Goal: Transaction & Acquisition: Subscribe to service/newsletter

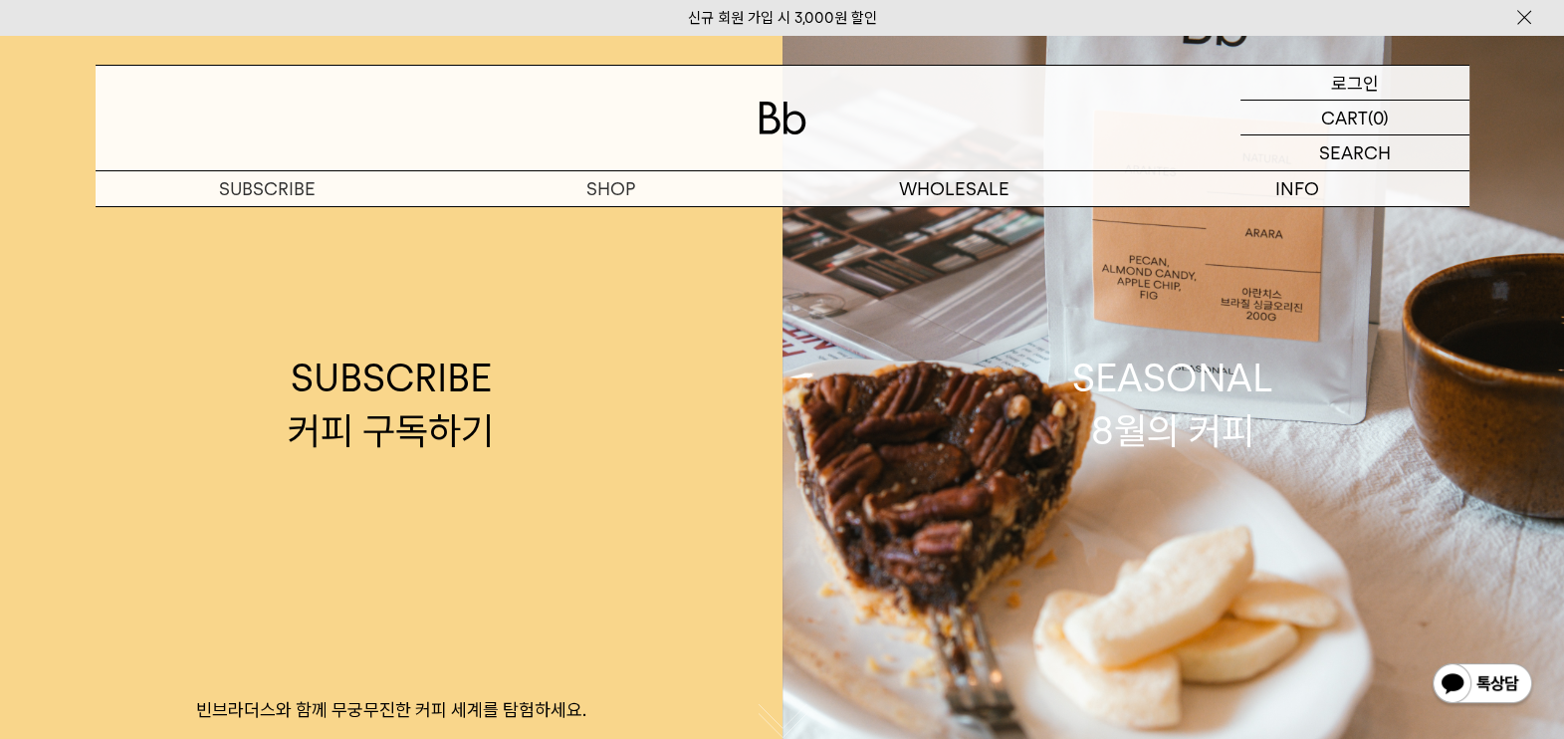
click at [1394, 72] on div "LOGIN 로그인" at bounding box center [1354, 83] width 229 height 34
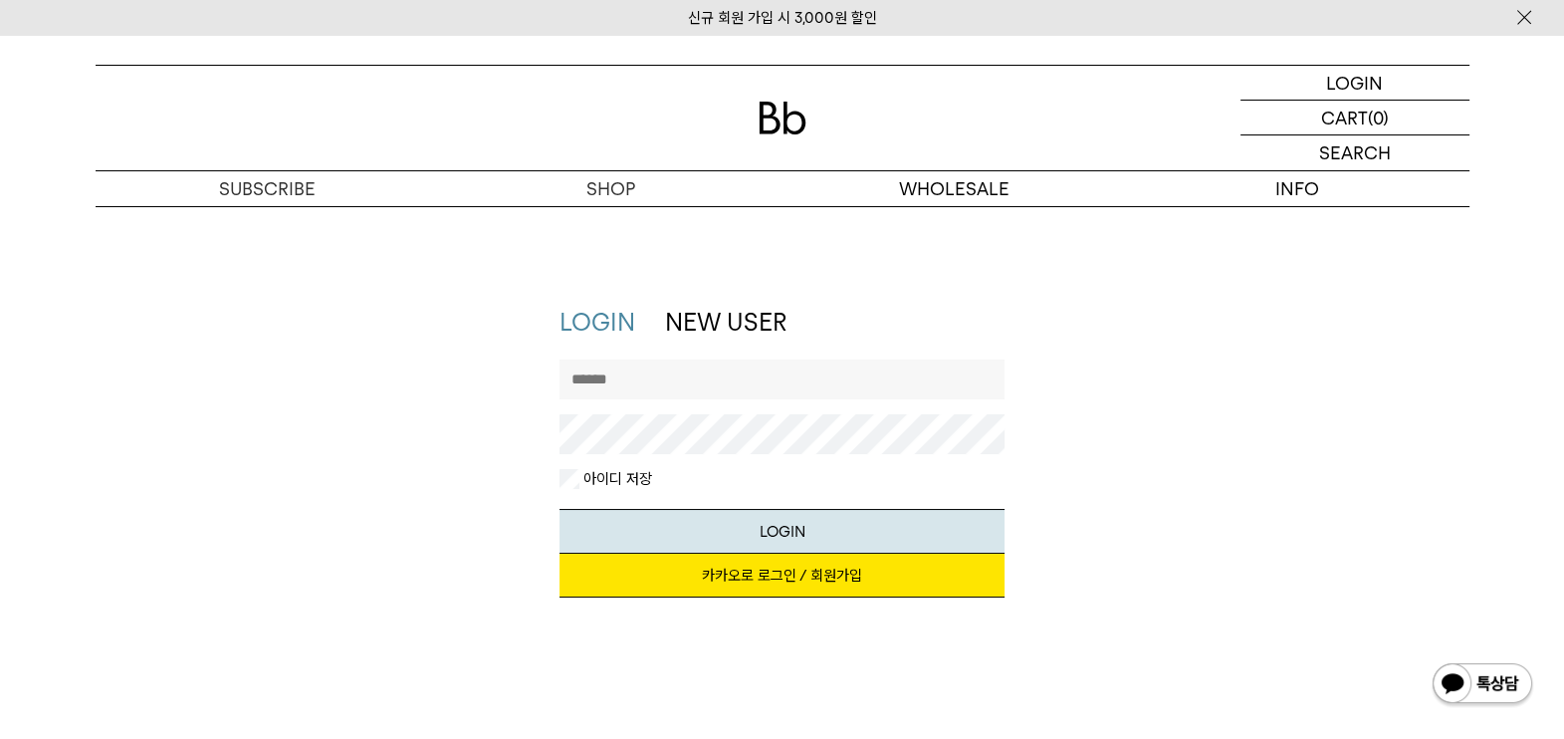
click at [833, 575] on link "카카오로 로그인 / 회원가입" at bounding box center [781, 575] width 445 height 44
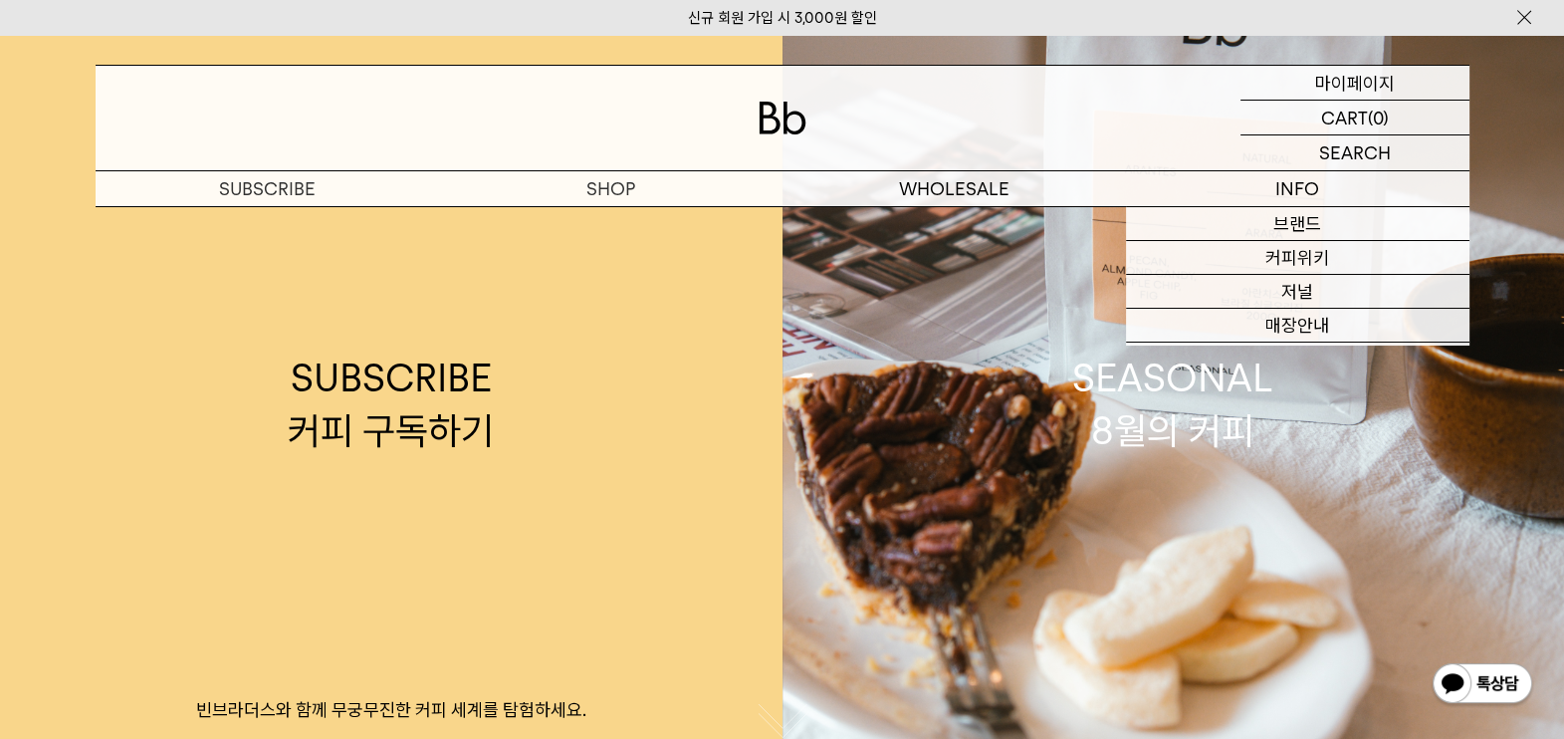
click at [1354, 88] on p "마이페이지" at bounding box center [1355, 83] width 80 height 34
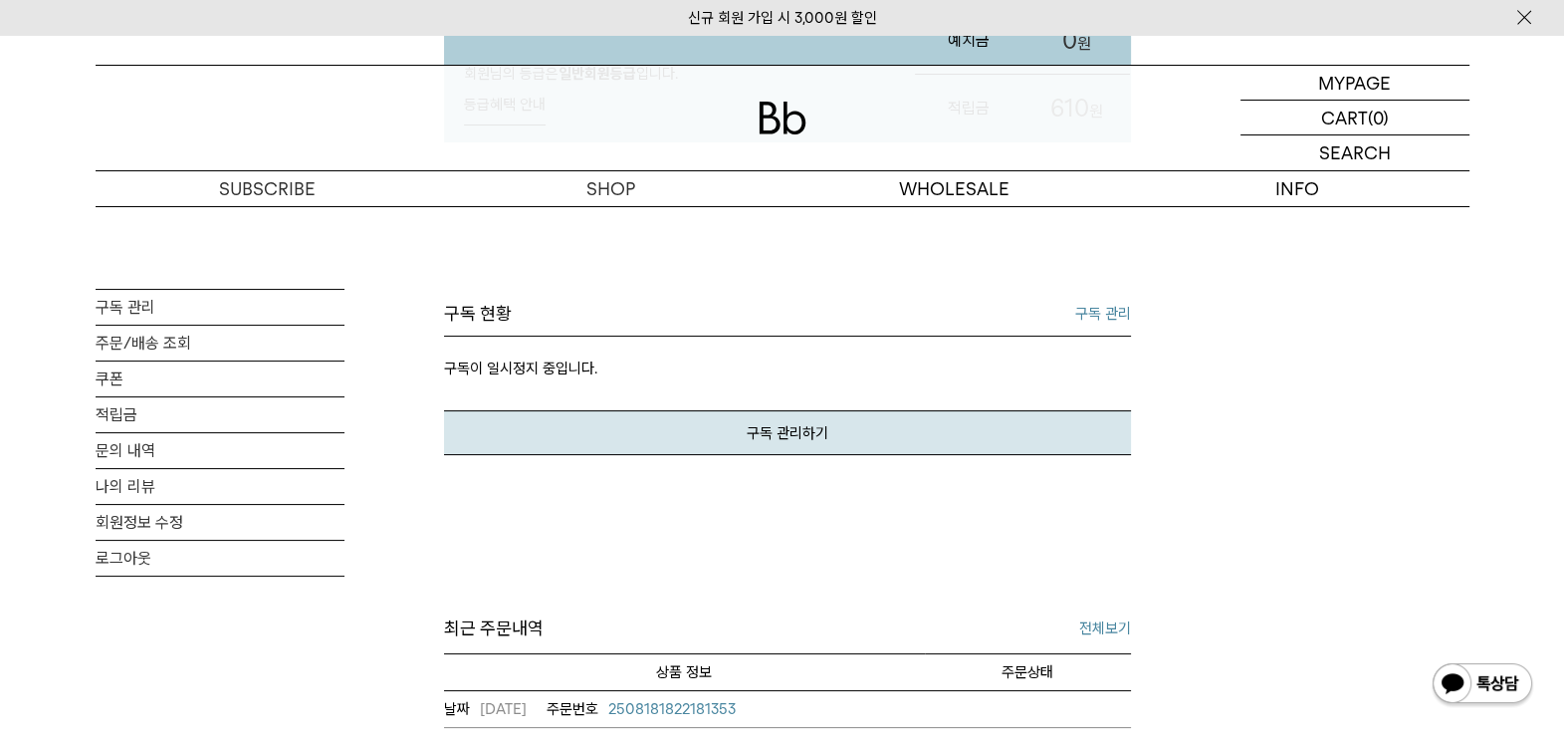
scroll to position [248, 0]
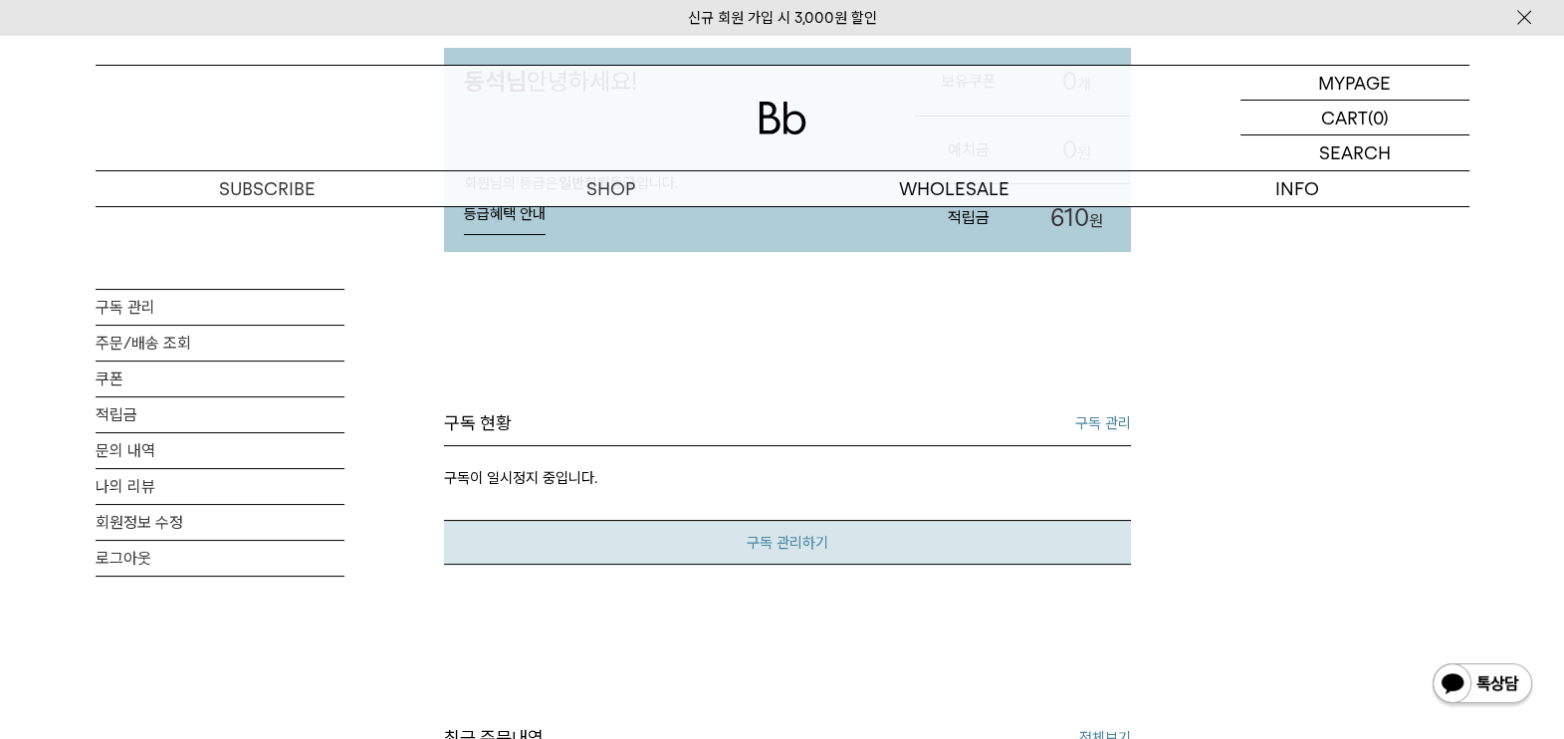
click at [751, 538] on link "구독 관리하기" at bounding box center [787, 542] width 687 height 45
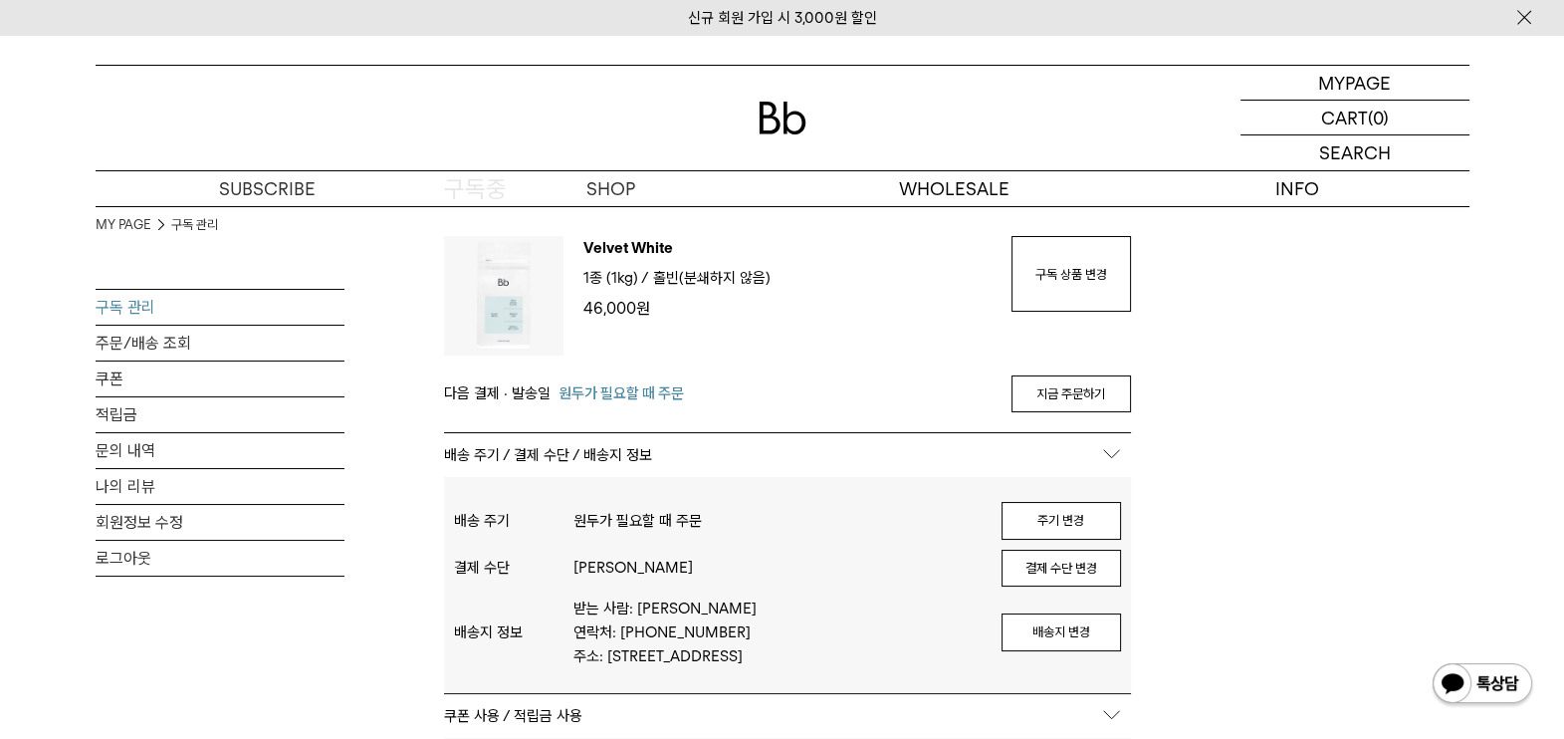
scroll to position [497, 0]
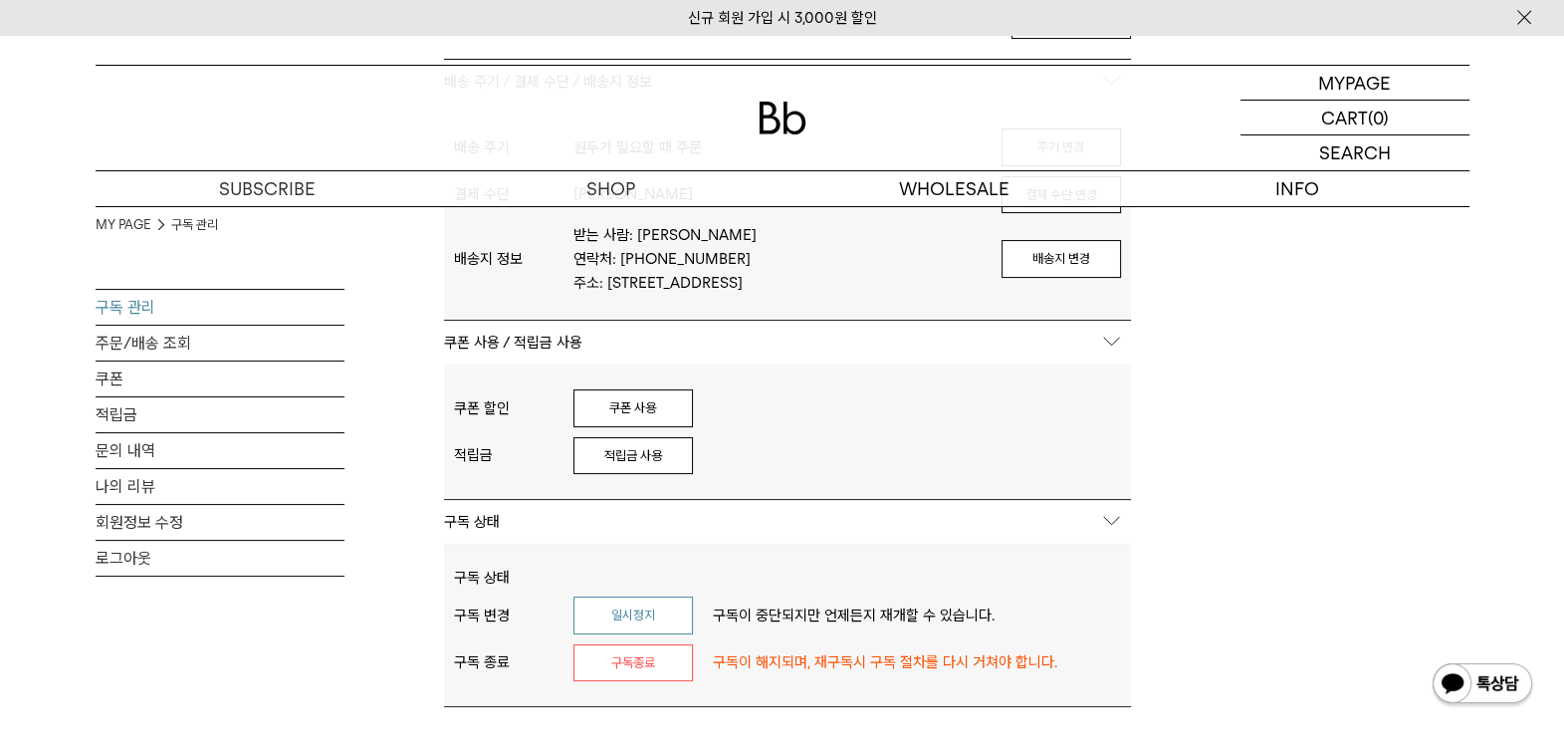
click at [675, 602] on button "일시정지" at bounding box center [632, 615] width 119 height 38
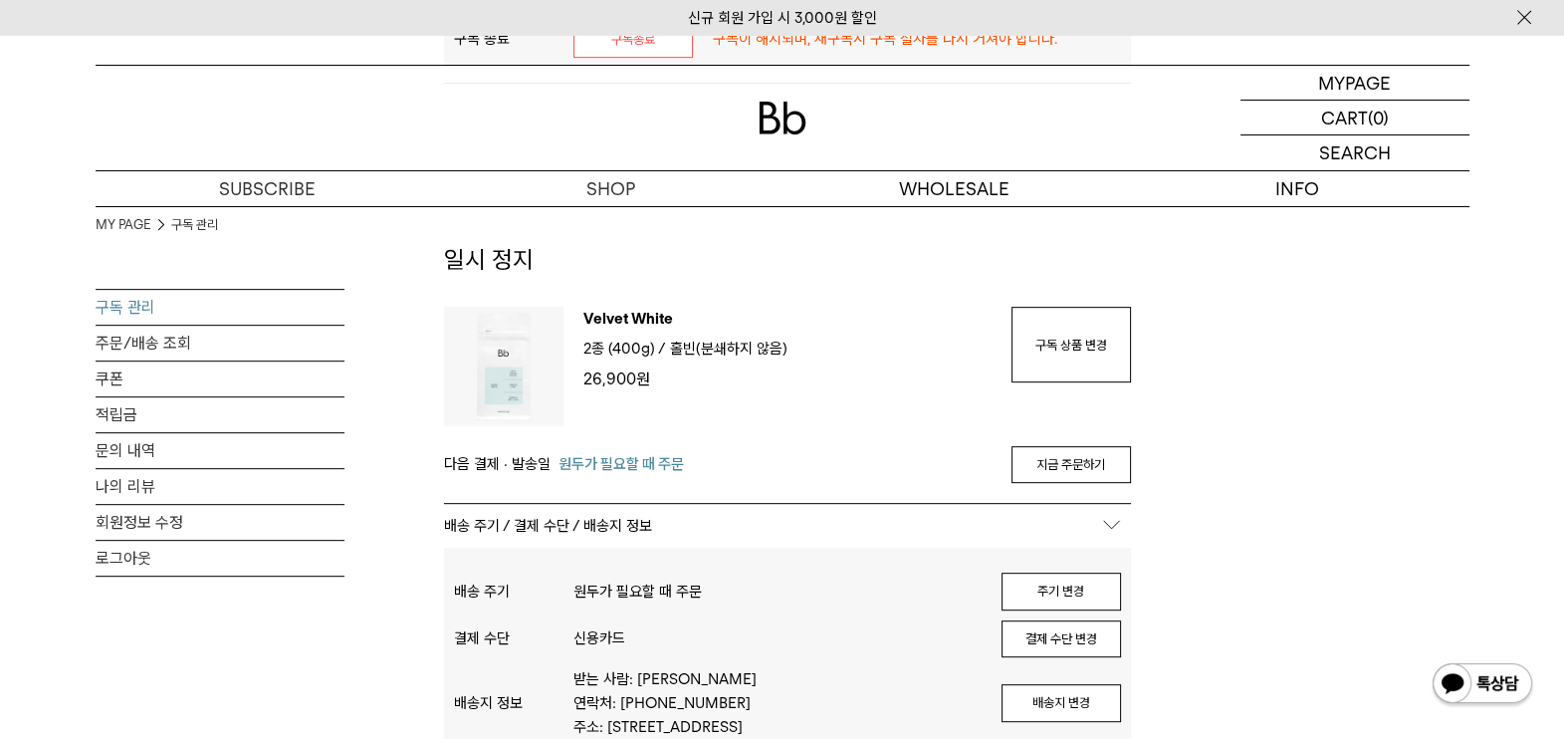
scroll to position [1741, 0]
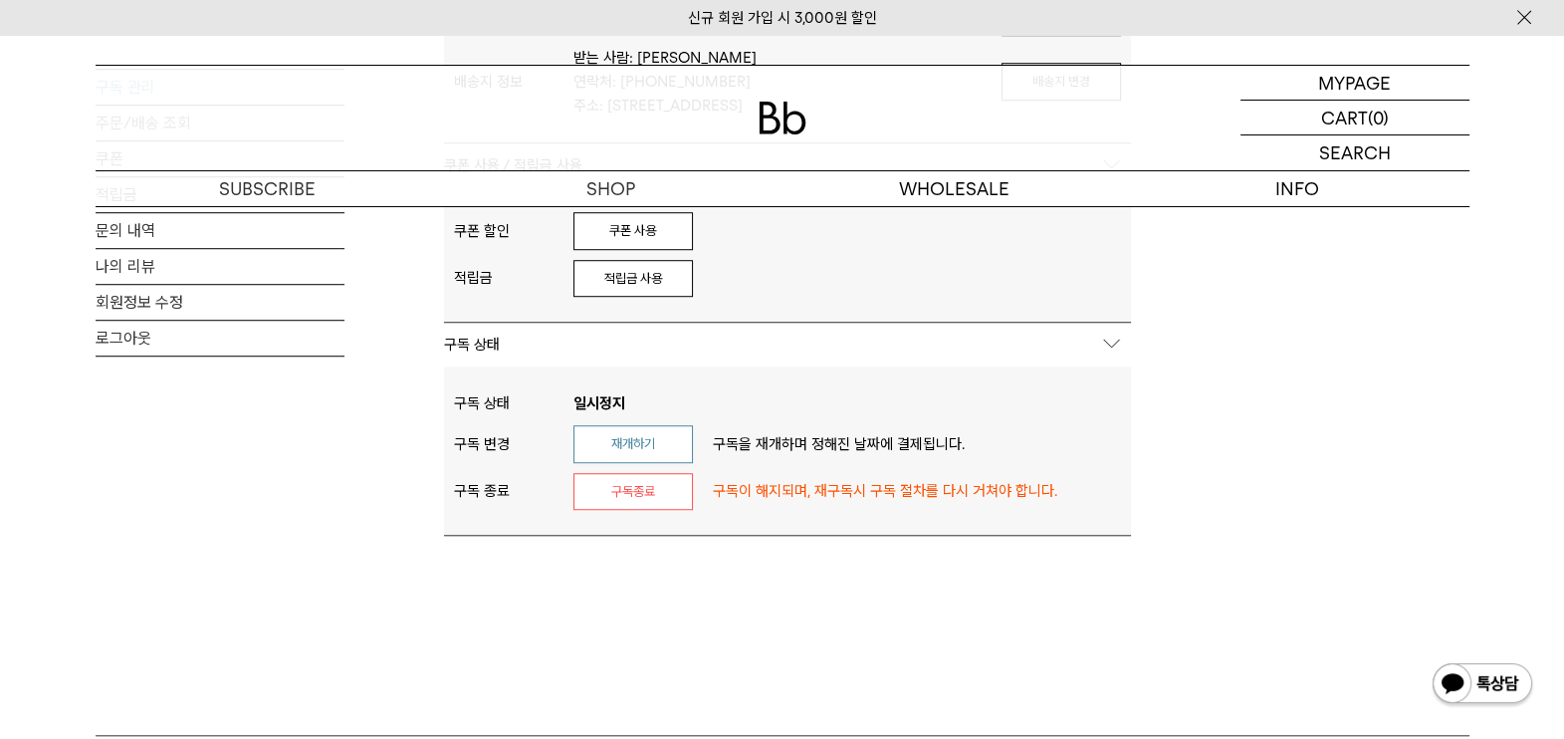
click at [687, 435] on button "재개하기" at bounding box center [632, 444] width 119 height 38
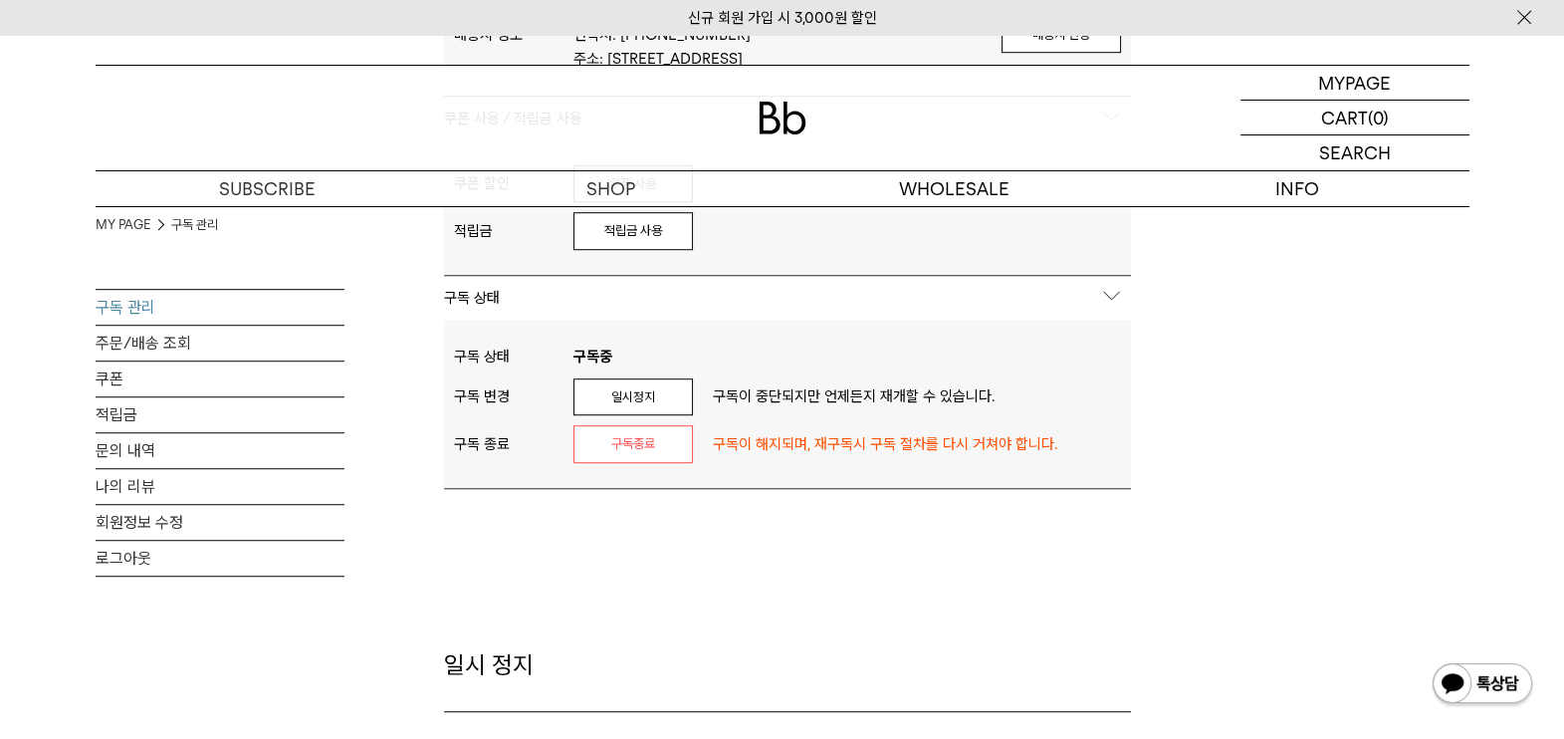
scroll to position [1866, 0]
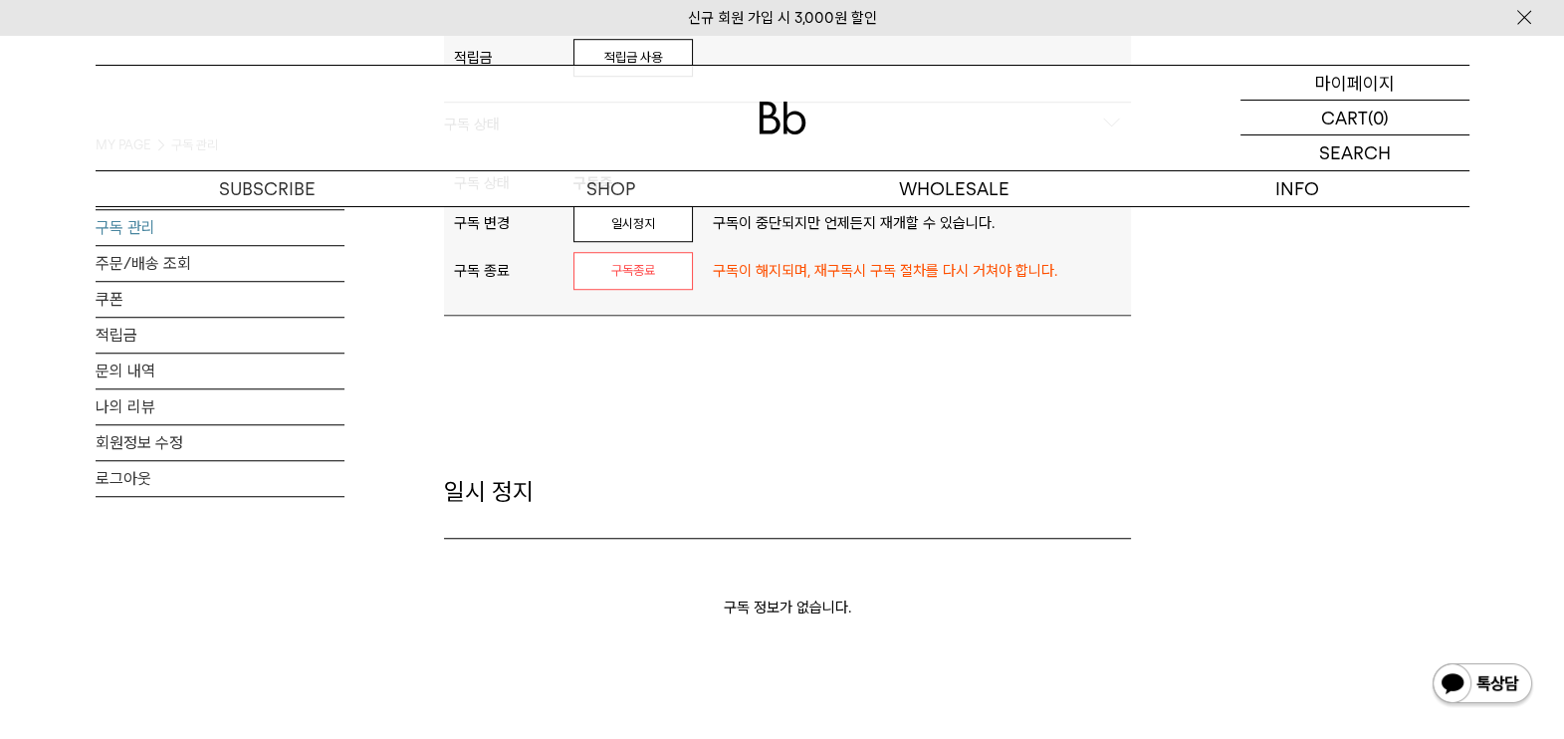
click at [1329, 81] on p "마이페이지" at bounding box center [1355, 83] width 80 height 34
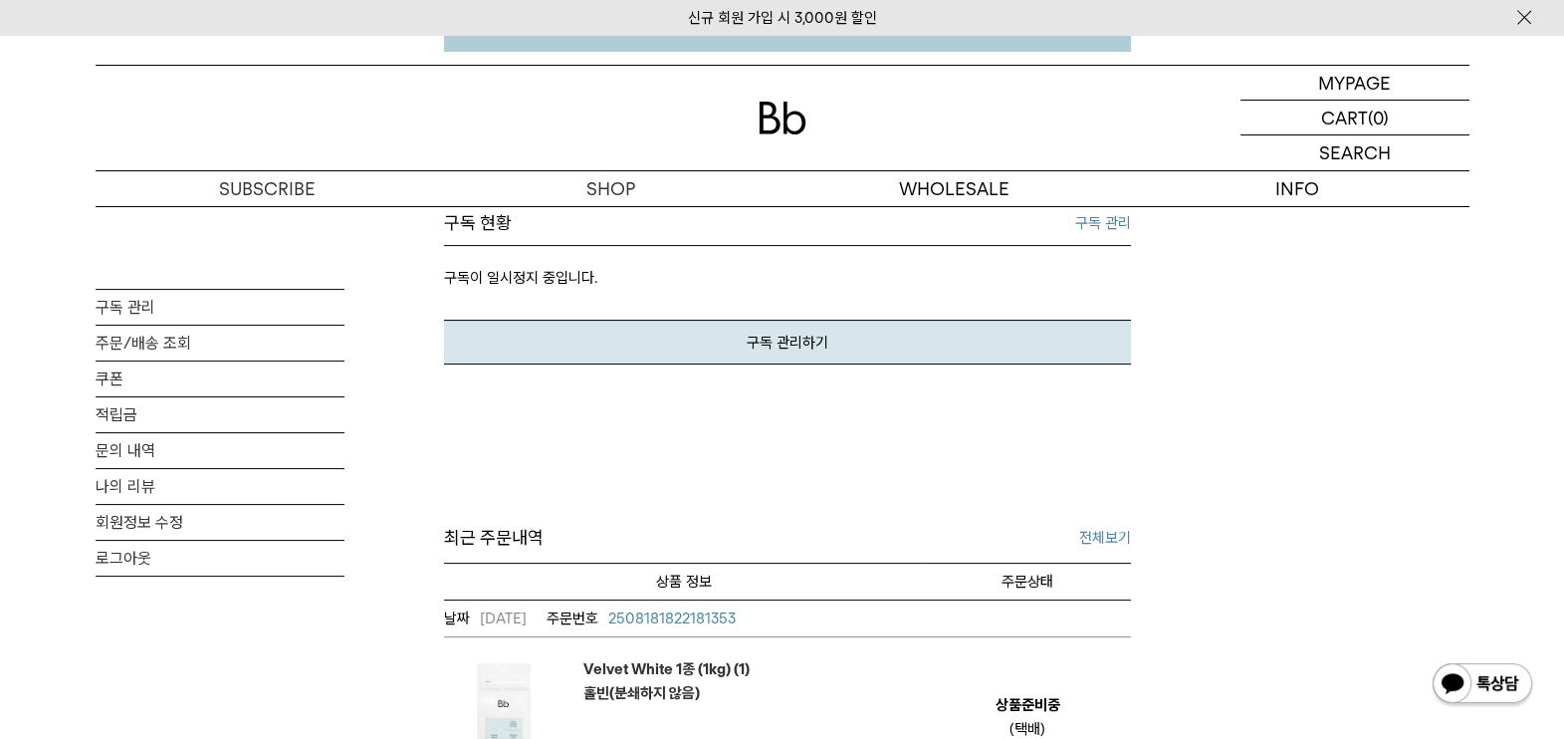
scroll to position [747, 0]
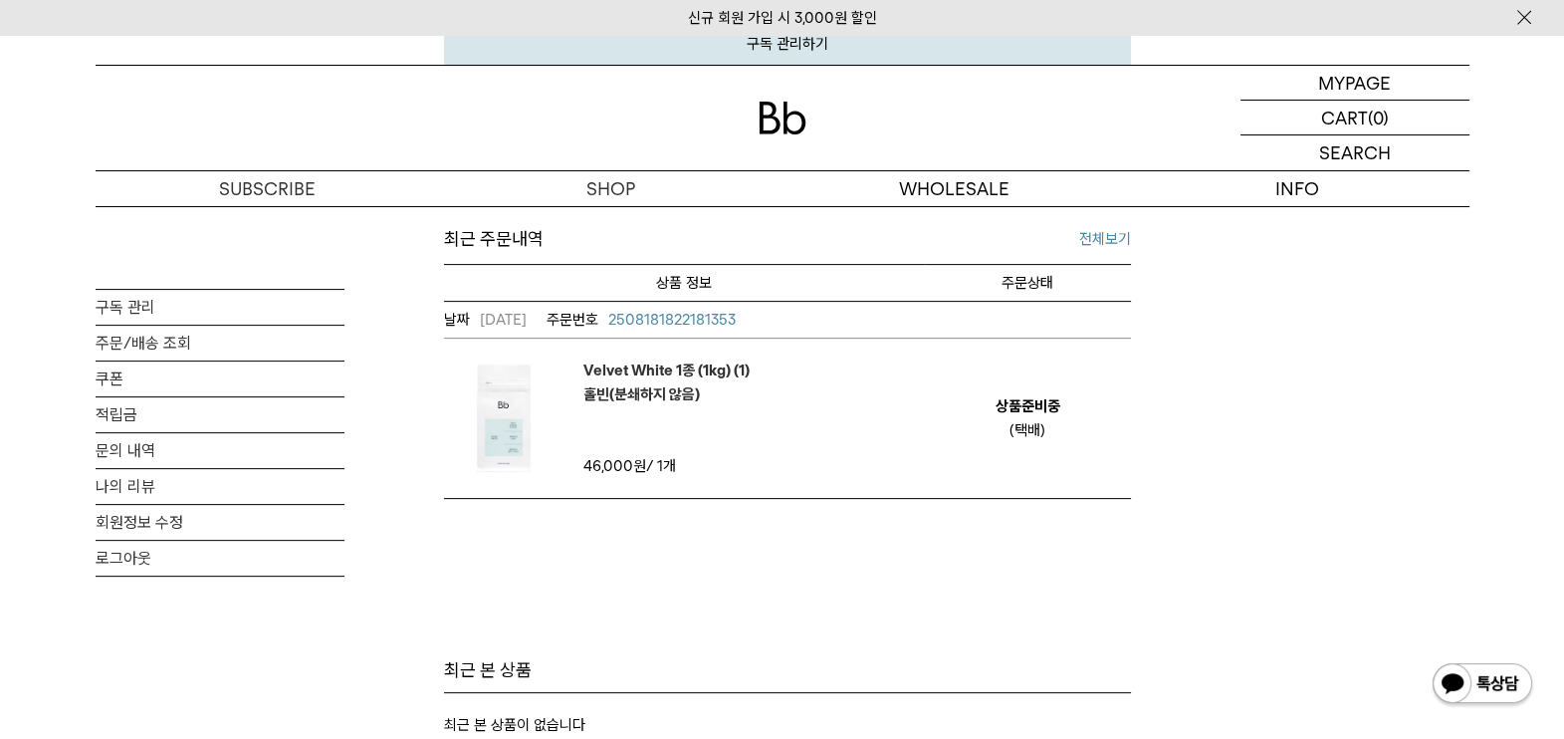
click at [1111, 241] on link "전체보기" at bounding box center [1105, 239] width 52 height 24
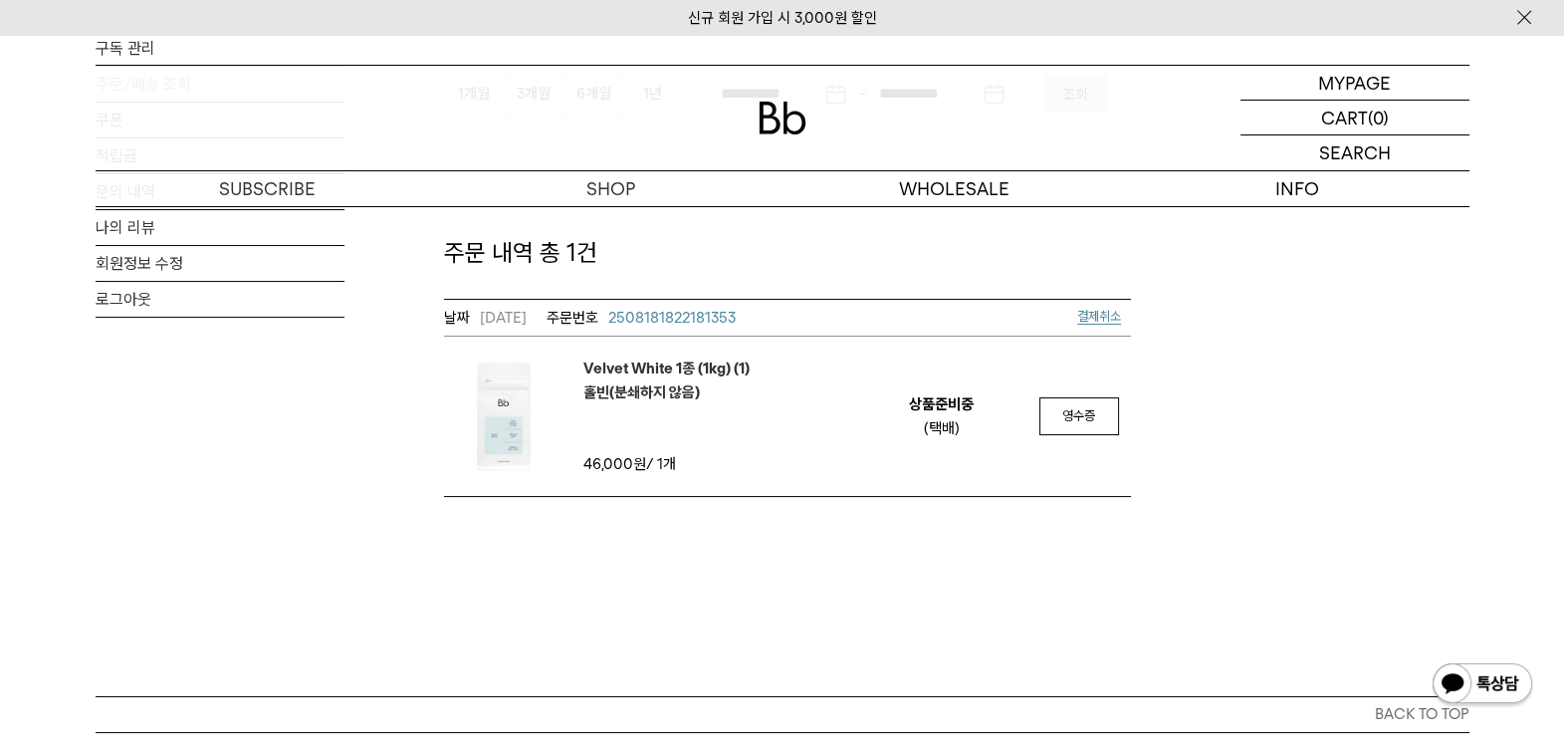
scroll to position [248, 0]
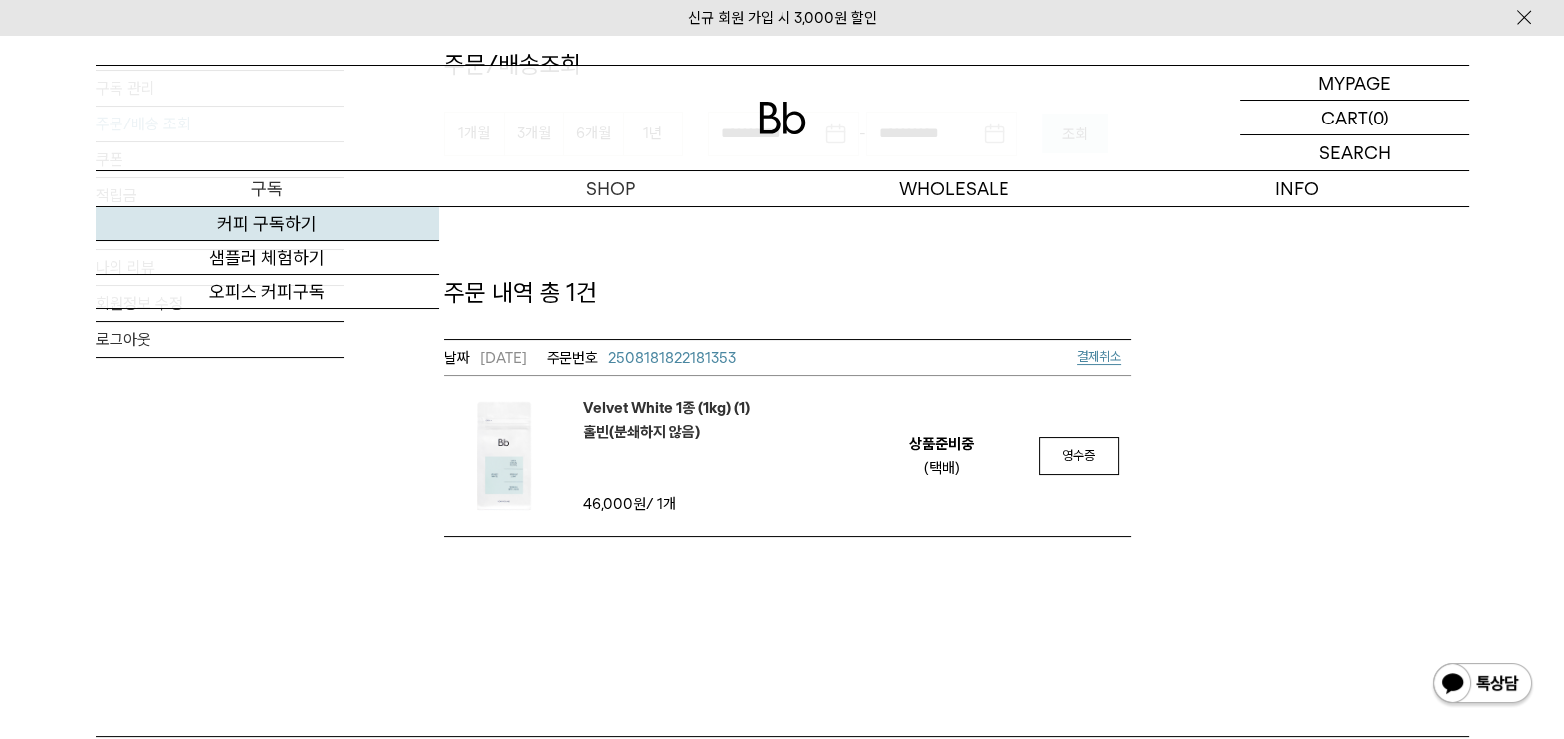
click at [265, 217] on link "커피 구독하기" at bounding box center [267, 224] width 343 height 34
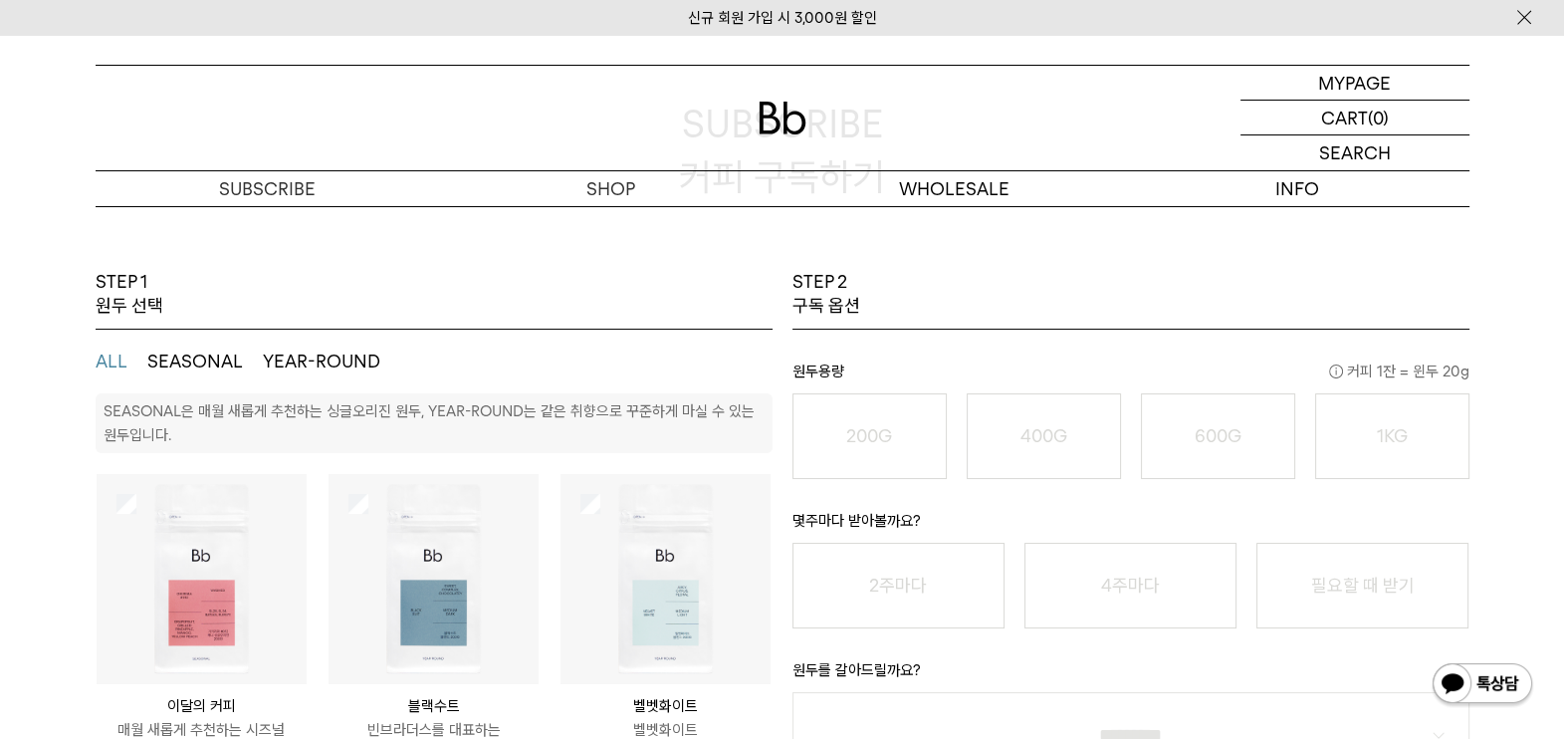
scroll to position [248, 0]
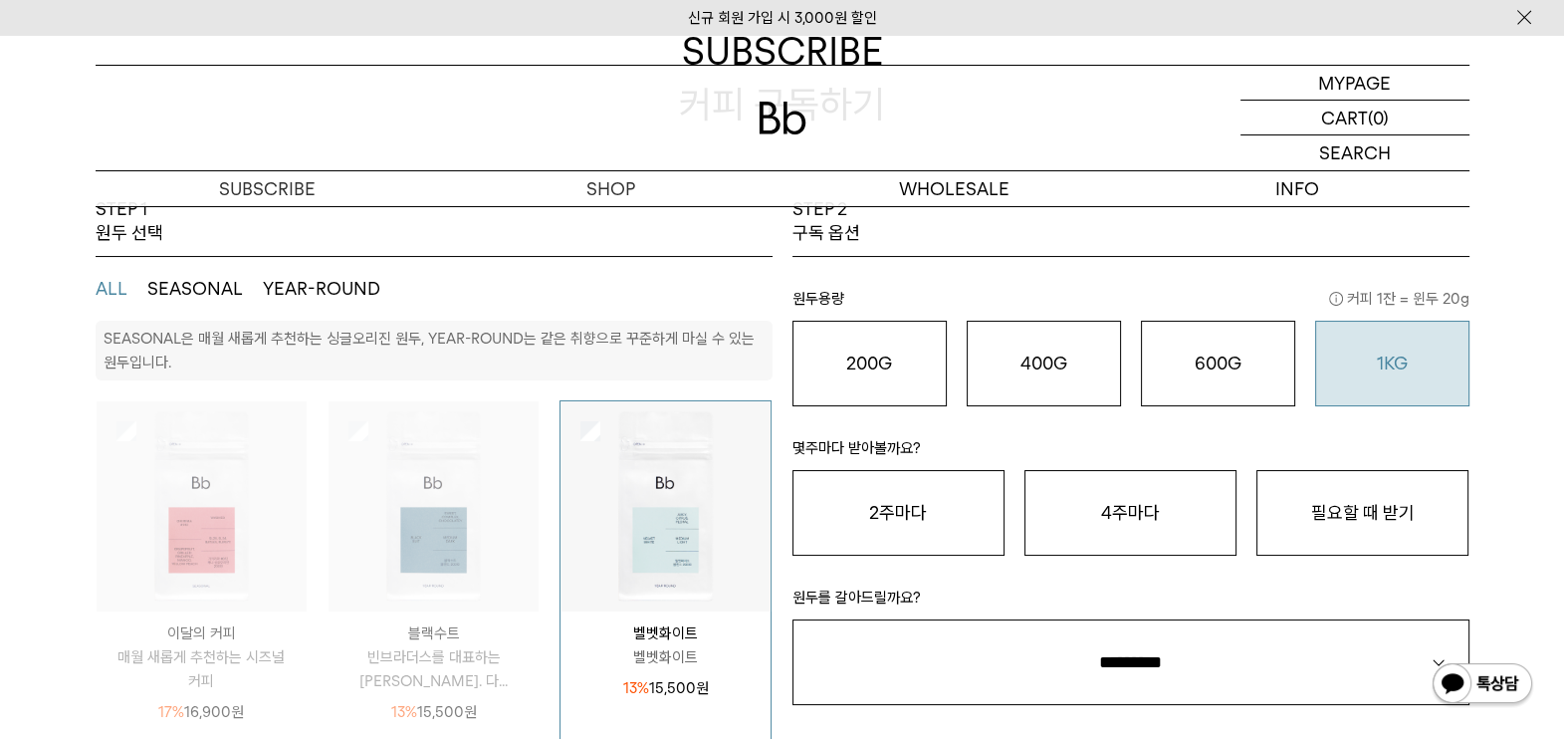
click at [1396, 373] on button "1KG 49,900 원" at bounding box center [1392, 364] width 154 height 86
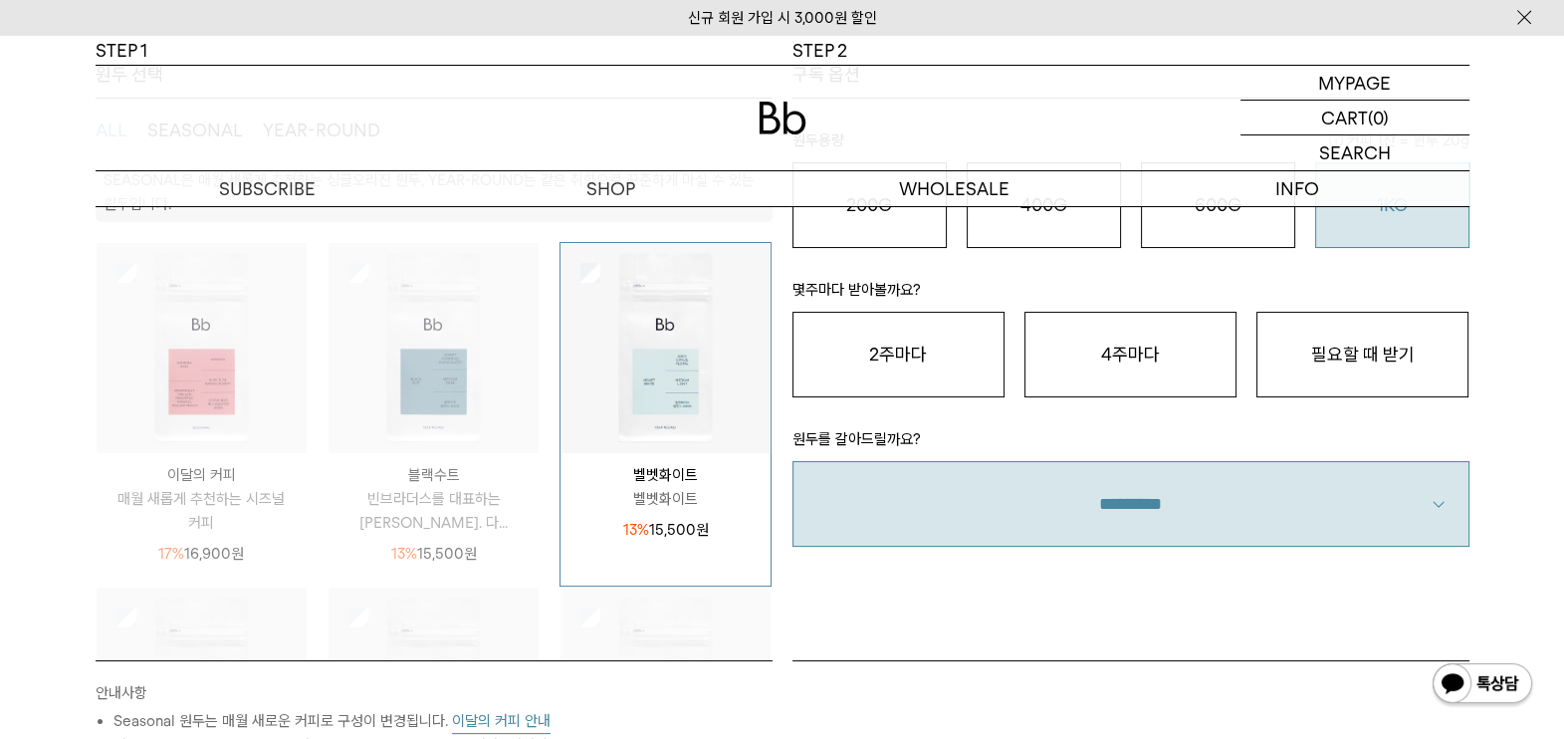
scroll to position [497, 0]
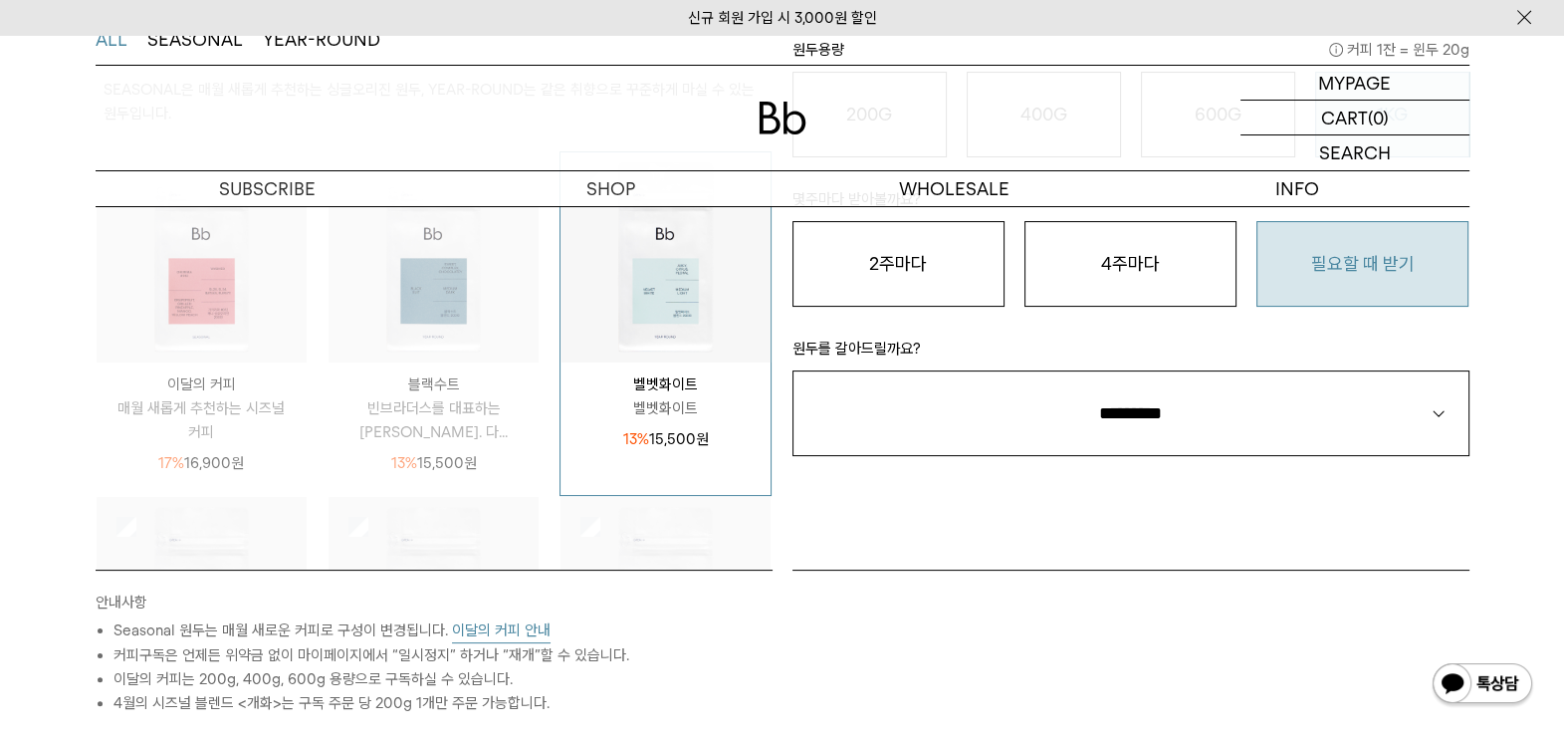
click at [1366, 289] on button "필요할 때 받기" at bounding box center [1362, 264] width 212 height 86
click at [1224, 458] on div "STEP 2 구독 옵션 원두용량 커피 1잔 = 윈두 20g 200G 16,900 원 400G 31,000 원 600G 43,000 원 1KG …" at bounding box center [1130, 258] width 697 height 621
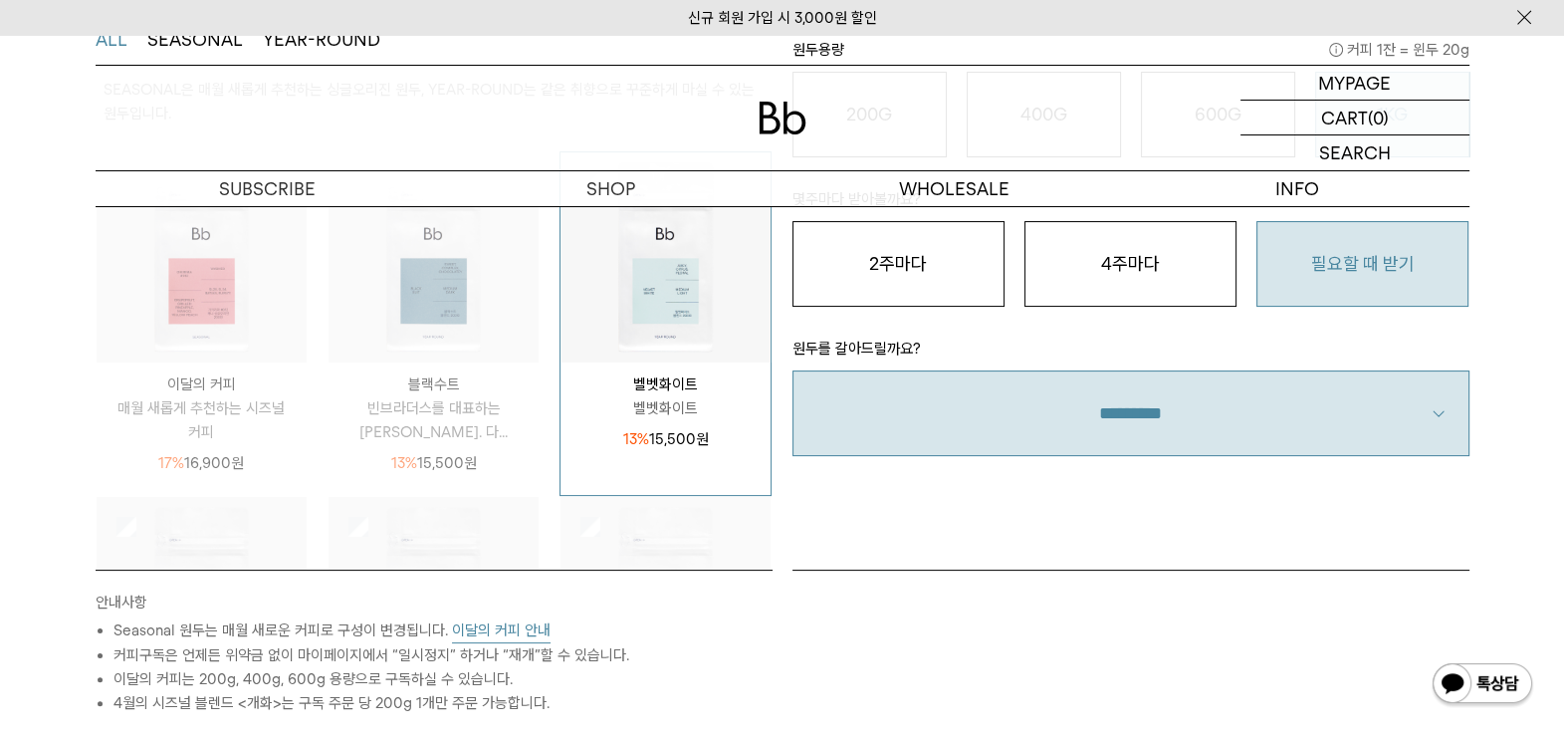
drag, startPoint x: 1211, startPoint y: 416, endPoint x: 1202, endPoint y: 425, distance: 13.4
click at [1211, 416] on select "**********" at bounding box center [1130, 413] width 677 height 86
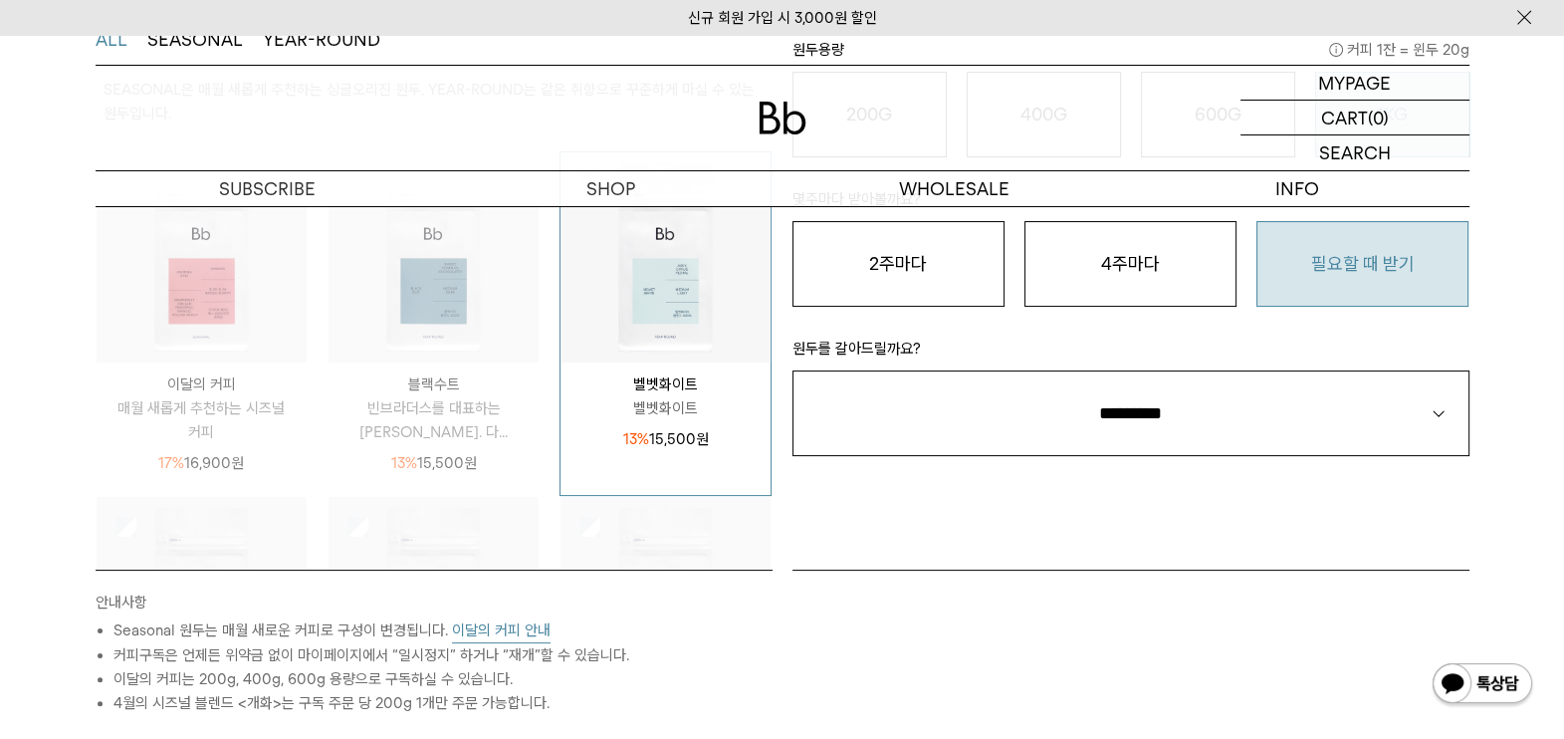
select select "**"
click at [792, 370] on select "**********" at bounding box center [1130, 413] width 677 height 86
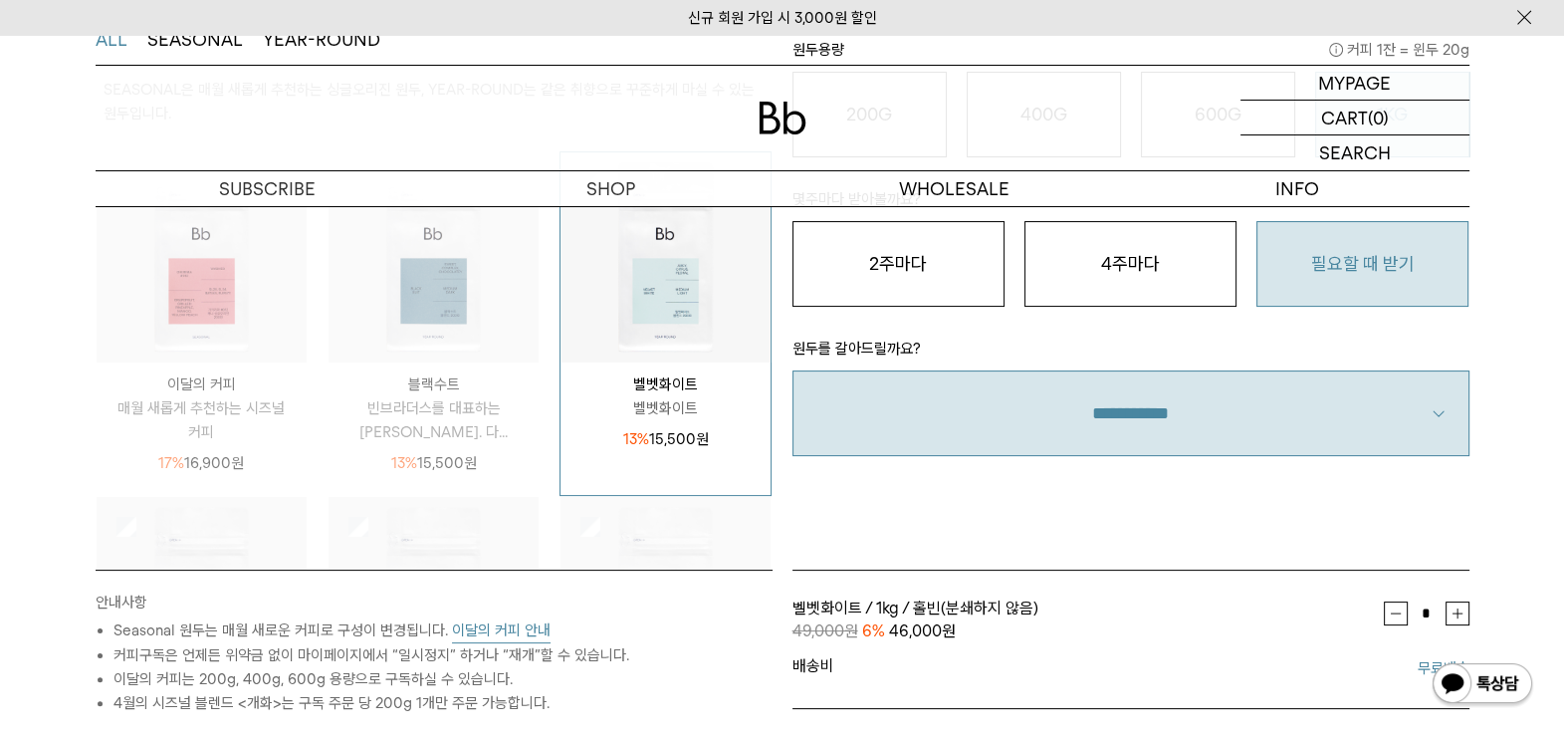
scroll to position [747, 0]
